Goal: Navigation & Orientation: Find specific page/section

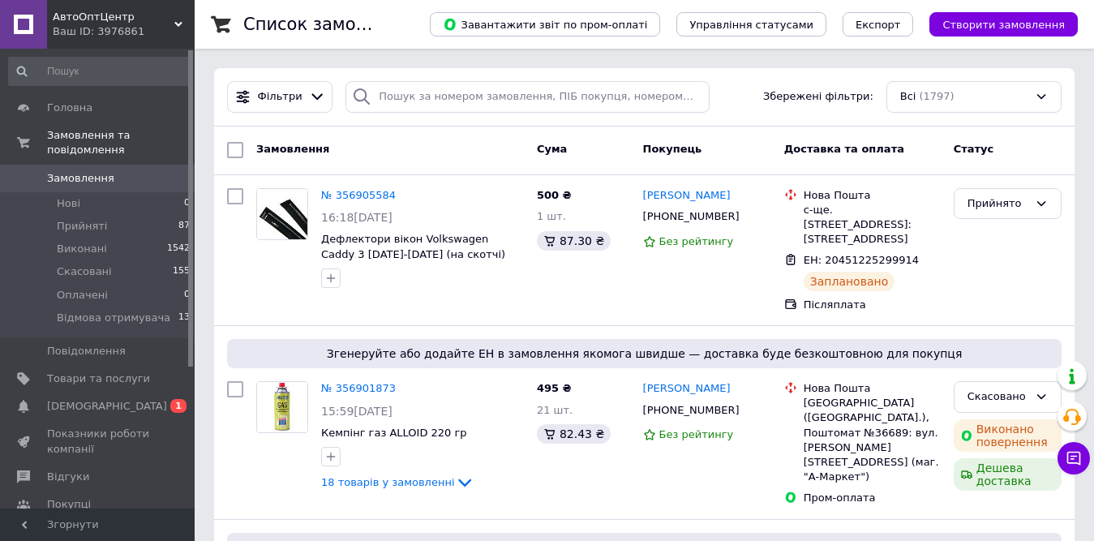
drag, startPoint x: 155, startPoint y: 381, endPoint x: 165, endPoint y: 381, distance: 9.7
click at [155, 392] on link "Сповіщення 0 1" at bounding box center [99, 406] width 199 height 28
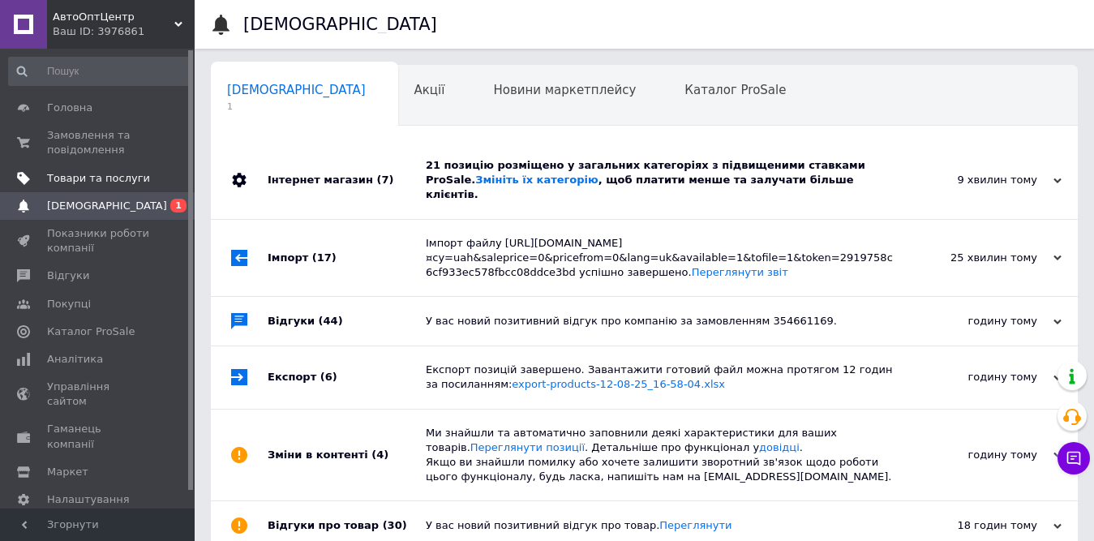
click at [95, 184] on span "Товари та послуги" at bounding box center [98, 178] width 103 height 15
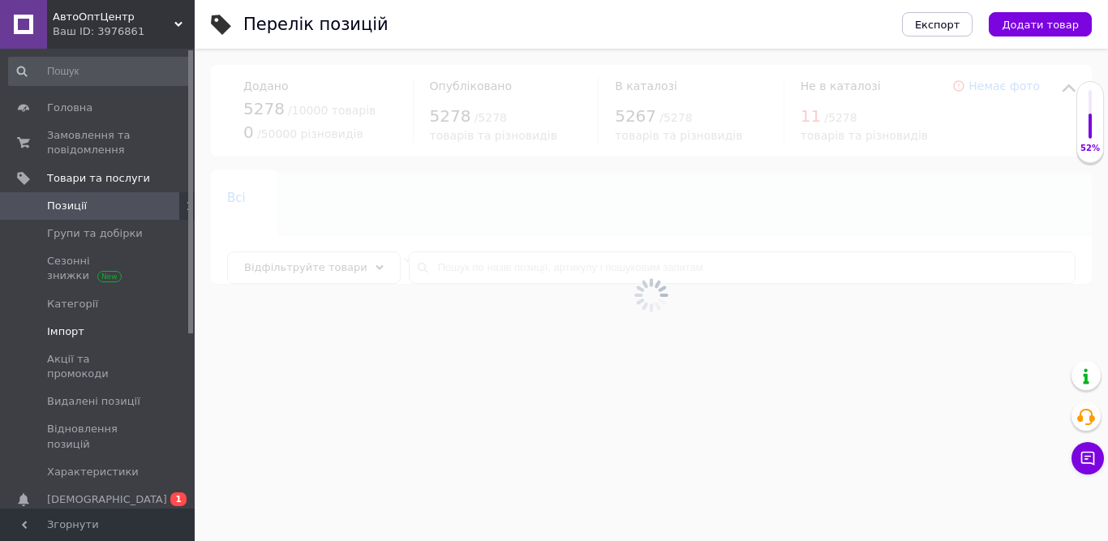
click at [59, 337] on span "Імпорт" at bounding box center [65, 331] width 37 height 15
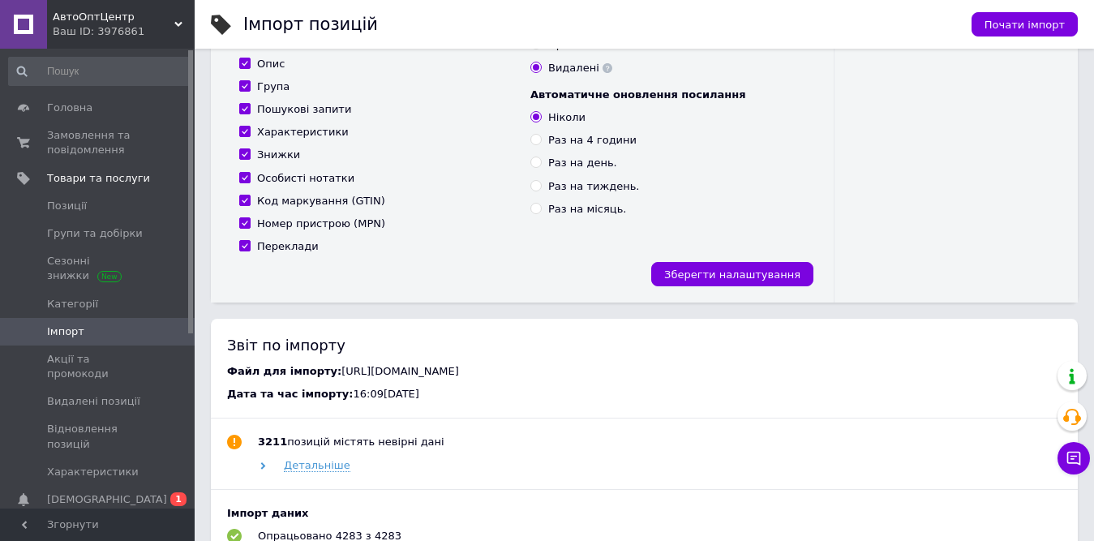
scroll to position [649, 0]
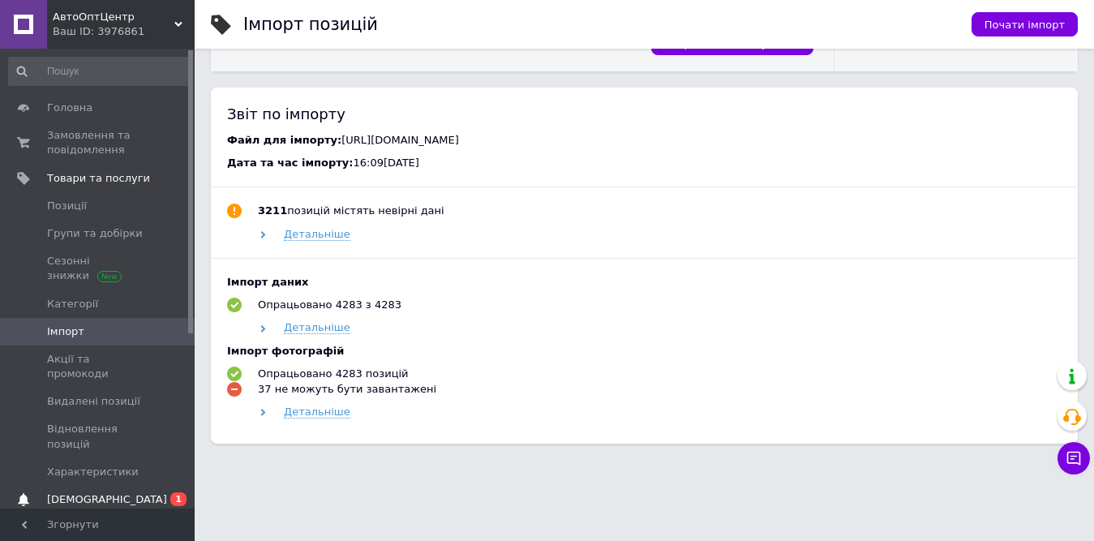
click at [115, 492] on span "[DEMOGRAPHIC_DATA]" at bounding box center [98, 499] width 103 height 15
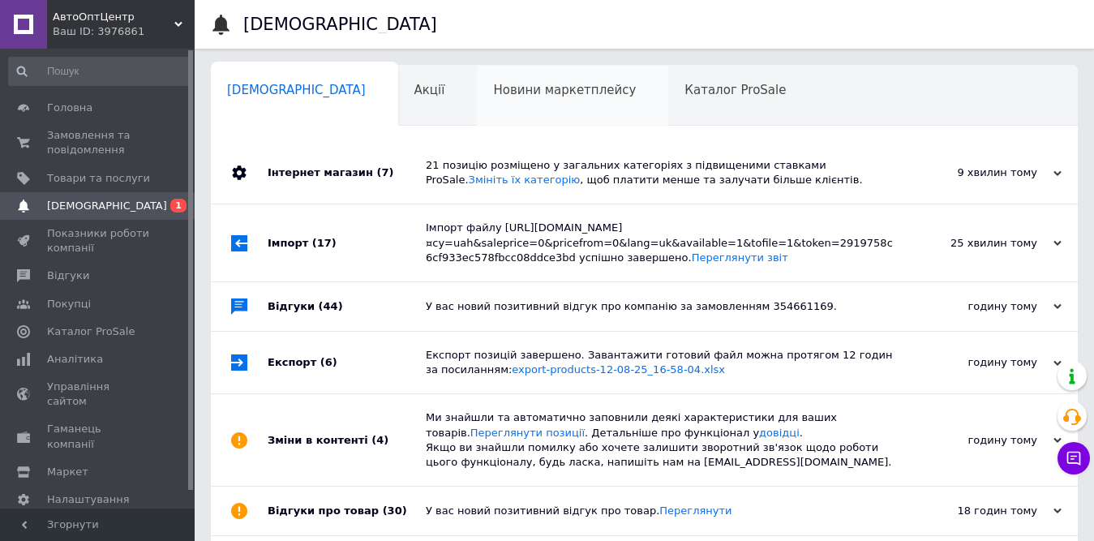
click at [482, 101] on div "Новини маркетплейсу 0" at bounding box center [572, 97] width 191 height 62
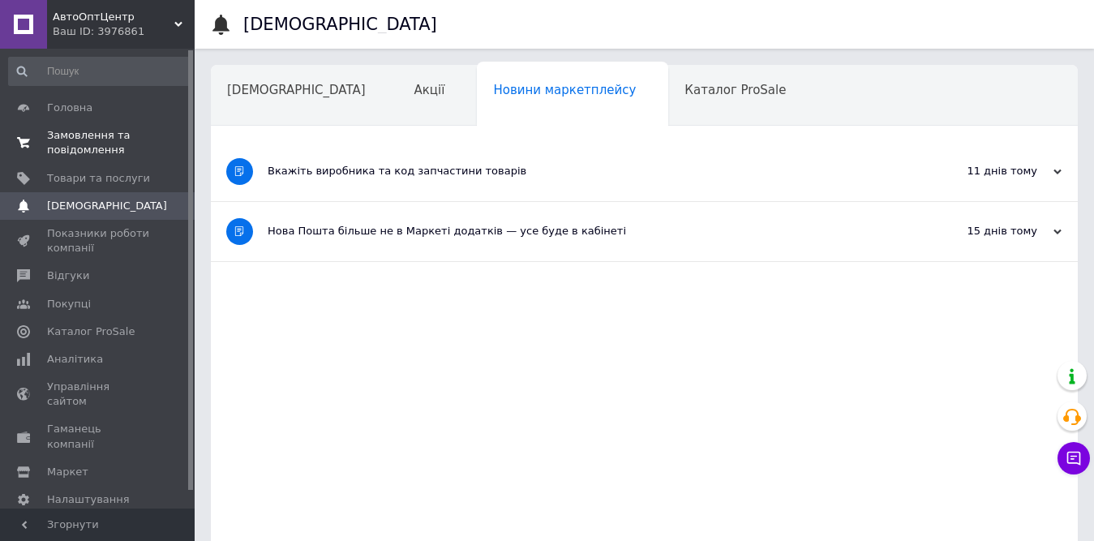
click at [105, 134] on span "Замовлення та повідомлення" at bounding box center [98, 142] width 103 height 29
